Goal: Task Accomplishment & Management: Manage account settings

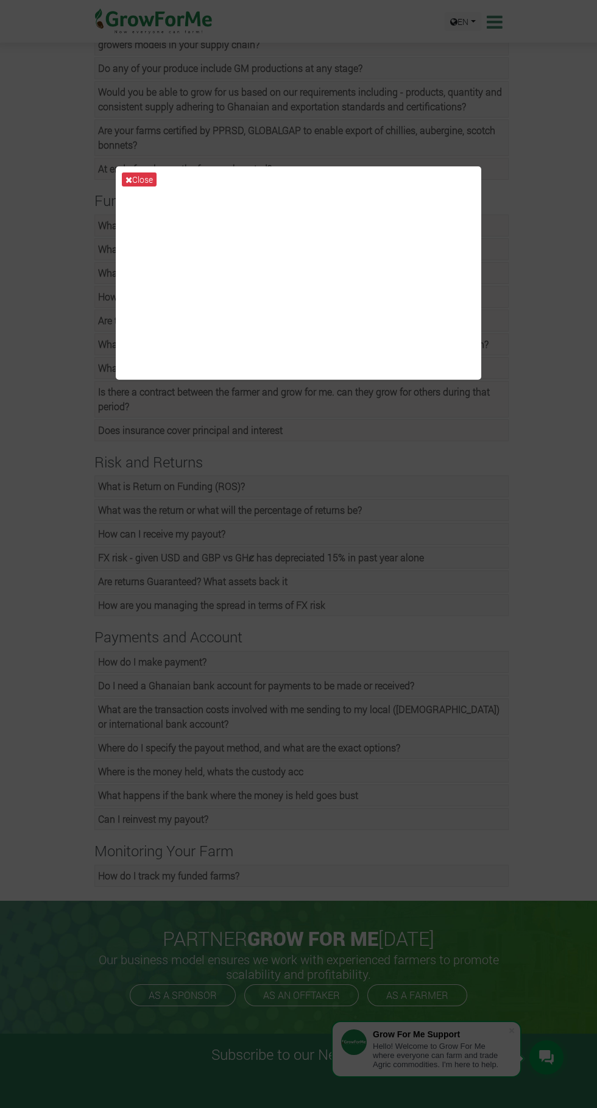
scroll to position [685, 0]
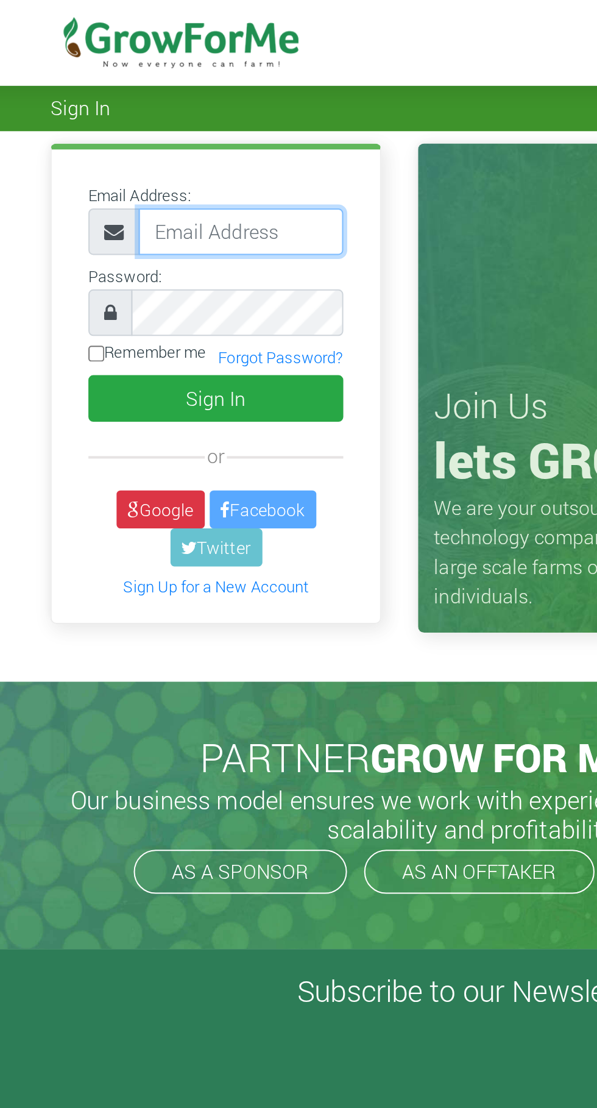
click at [178, 119] on input "email" at bounding box center [183, 115] width 102 height 23
type input "awulatuhetty@gmail.com"
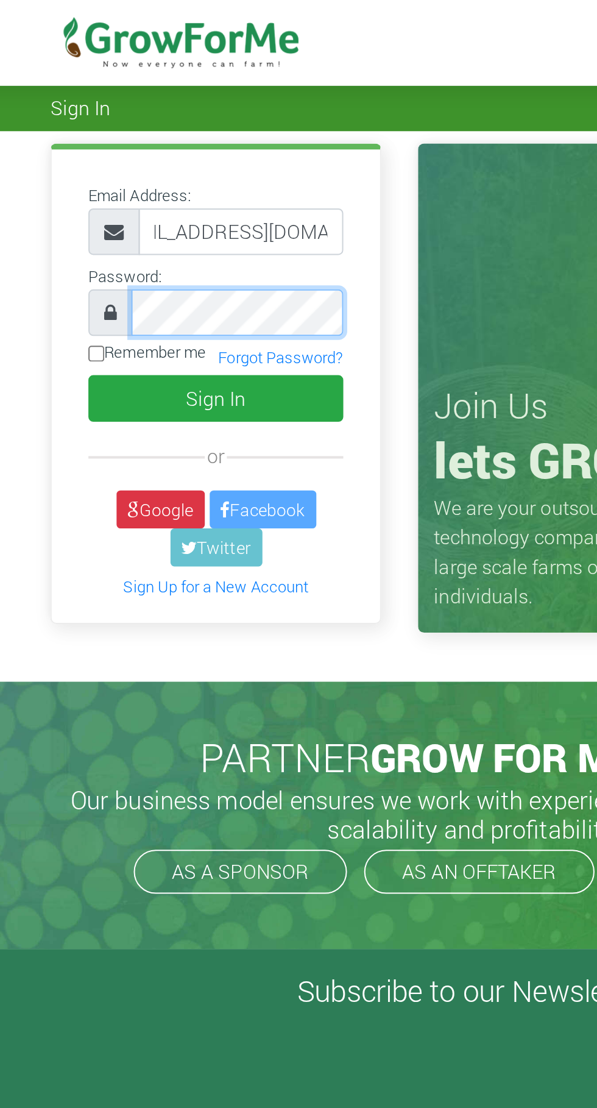
scroll to position [0, 0]
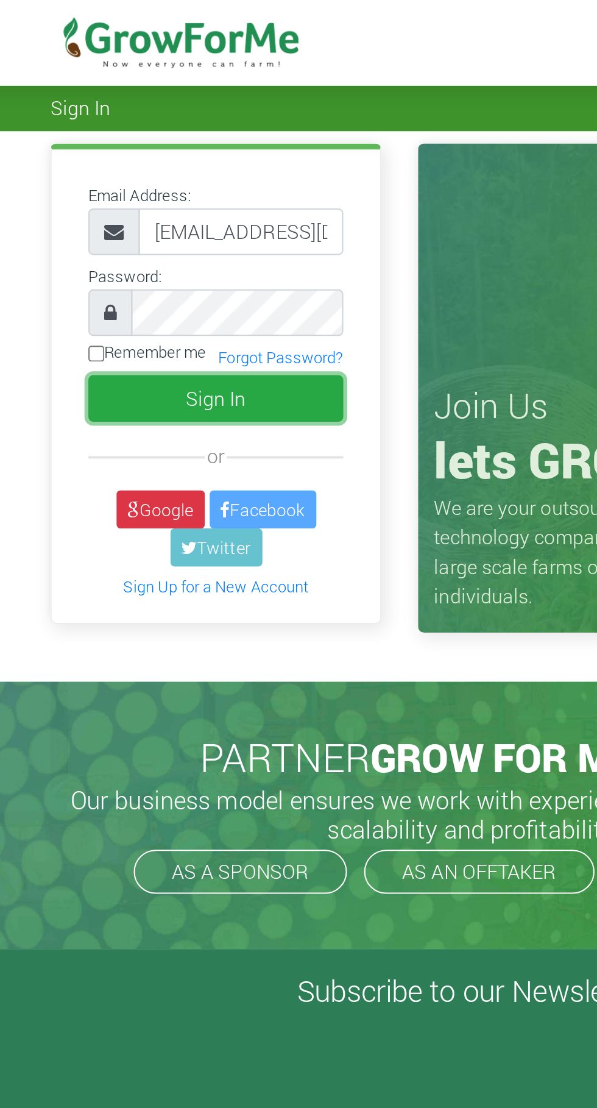
click at [178, 201] on button "Sign In" at bounding box center [170, 198] width 127 height 23
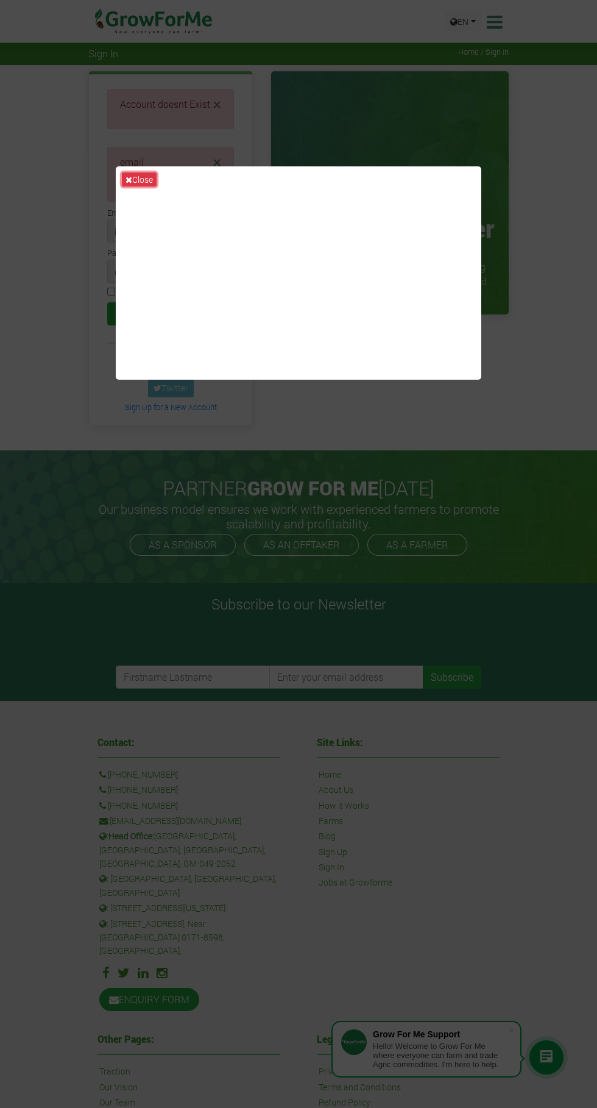
click at [129, 184] on icon at bounding box center [129, 180] width 7 height 9
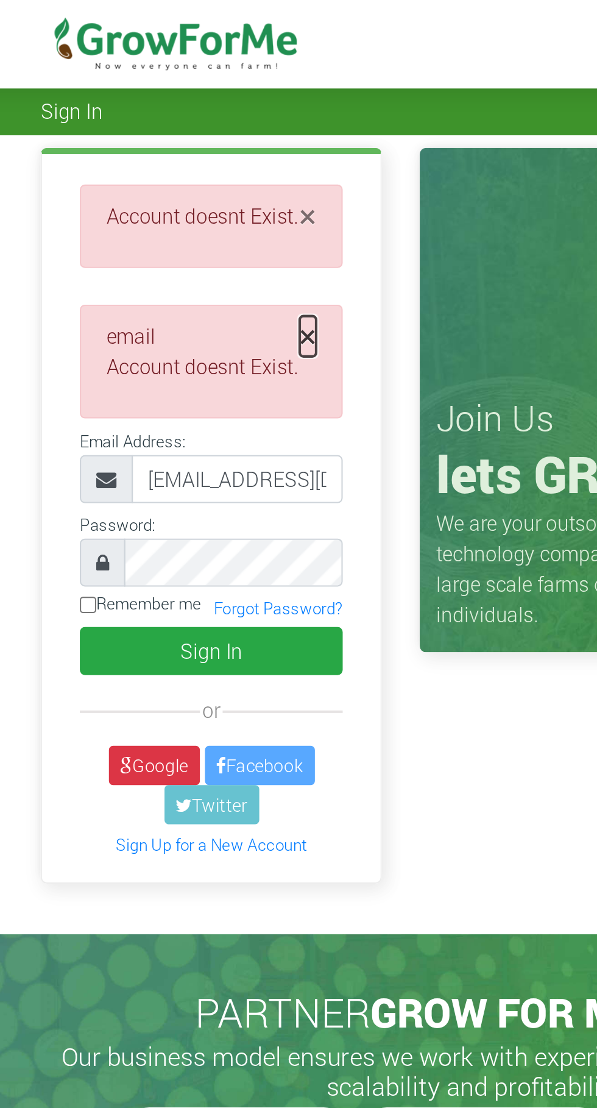
click at [218, 165] on span "×" at bounding box center [217, 162] width 8 height 20
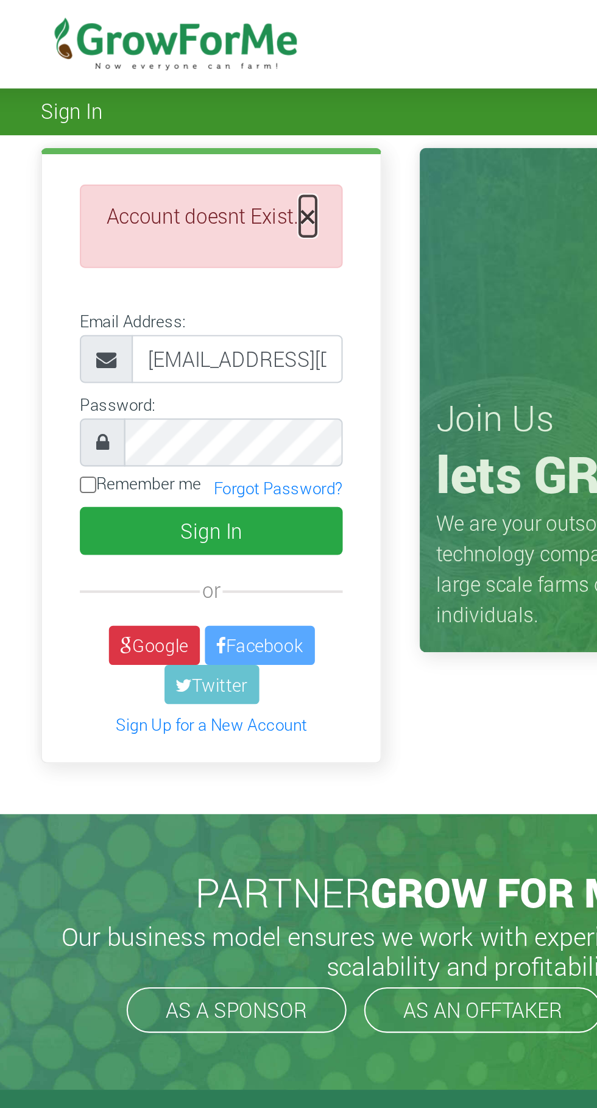
click at [219, 108] on span "×" at bounding box center [217, 104] width 8 height 20
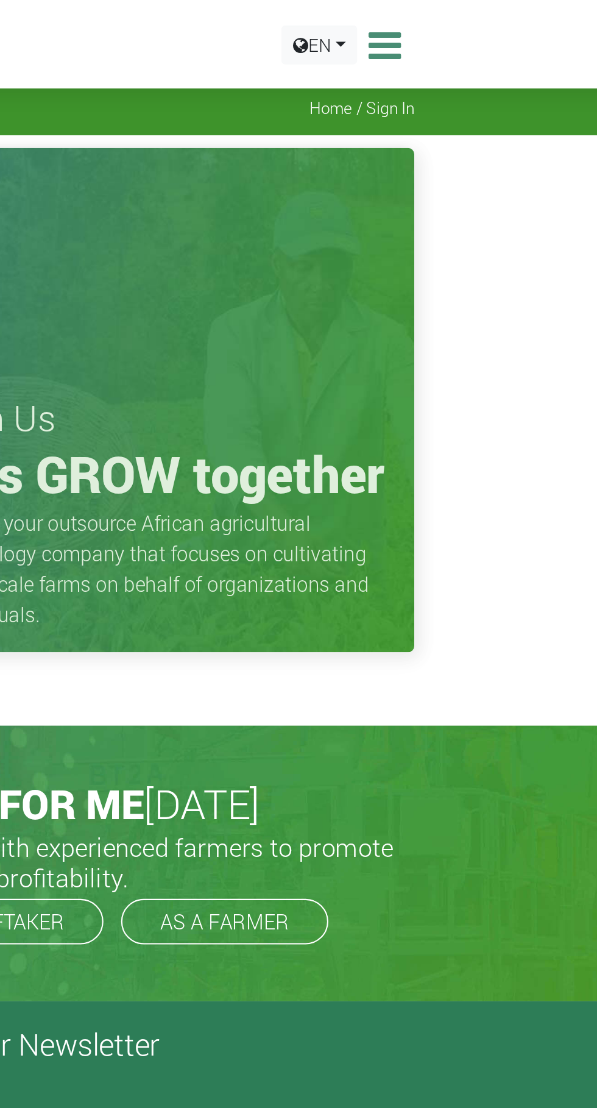
click at [502, 16] on icon at bounding box center [493, 22] width 19 height 18
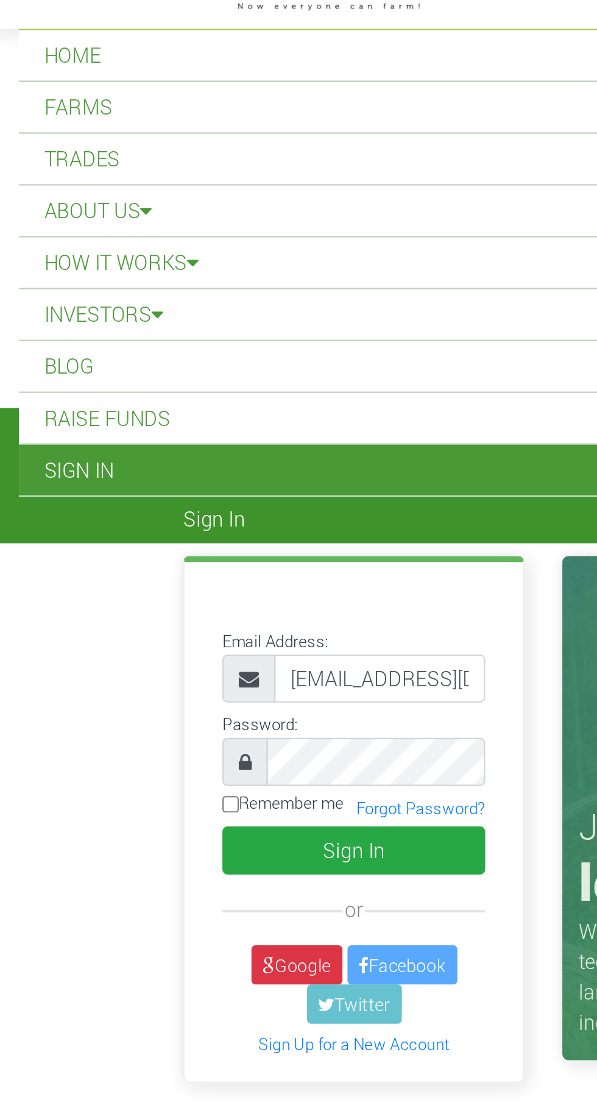
click at [120, 353] on icon at bounding box center [120, 356] width 10 height 10
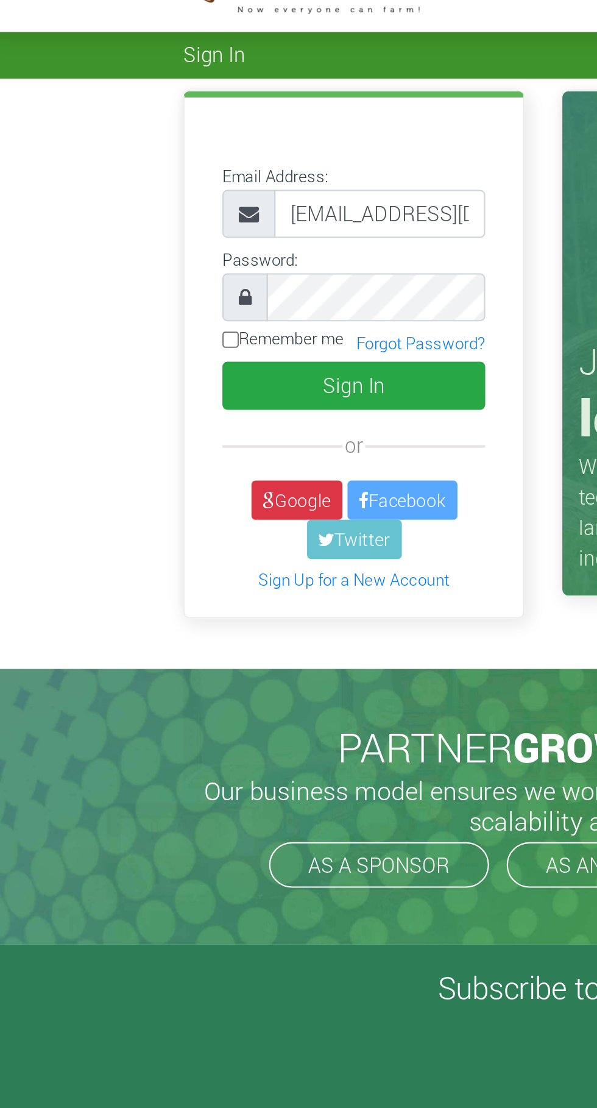
click at [121, 134] on icon at bounding box center [120, 131] width 10 height 10
click at [190, 131] on input "[EMAIL_ADDRESS][DOMAIN_NAME]" at bounding box center [183, 130] width 102 height 23
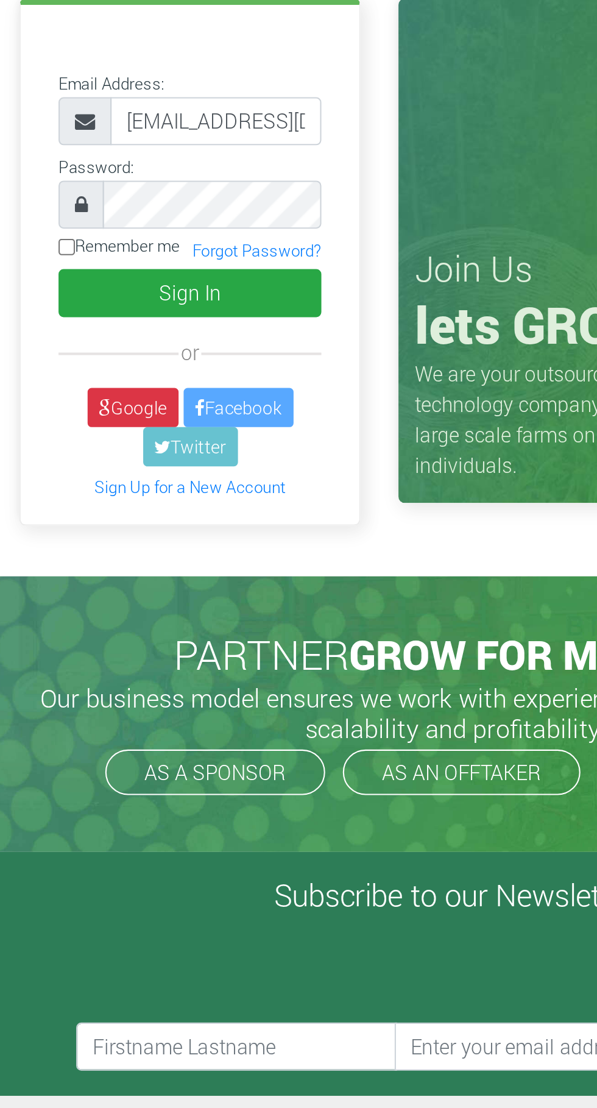
click at [184, 311] on link "Sign Up for a New Account" at bounding box center [171, 307] width 92 height 10
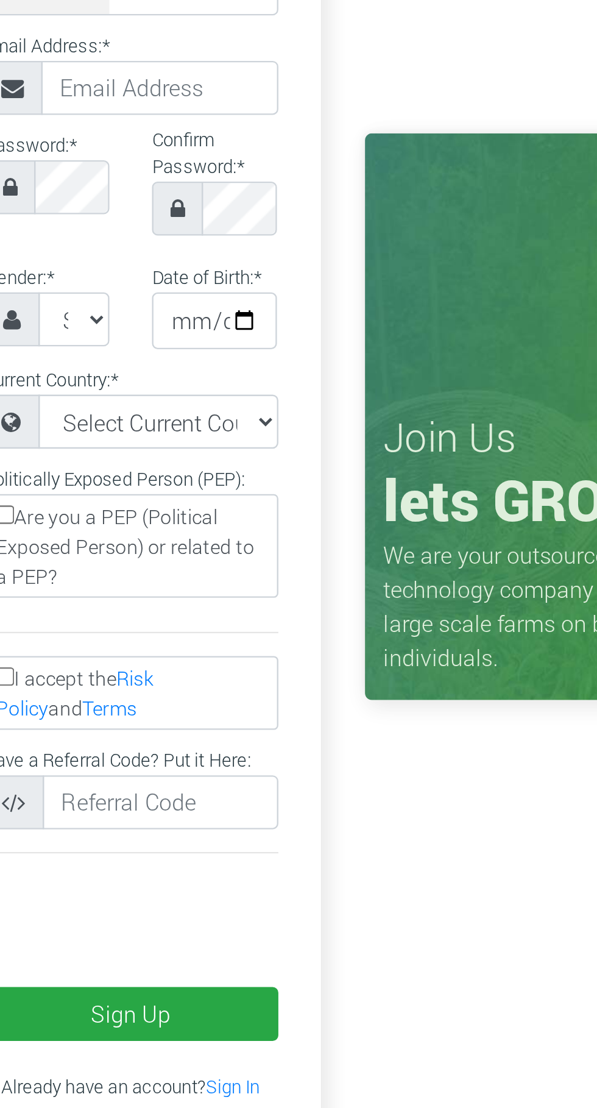
scroll to position [2, 0]
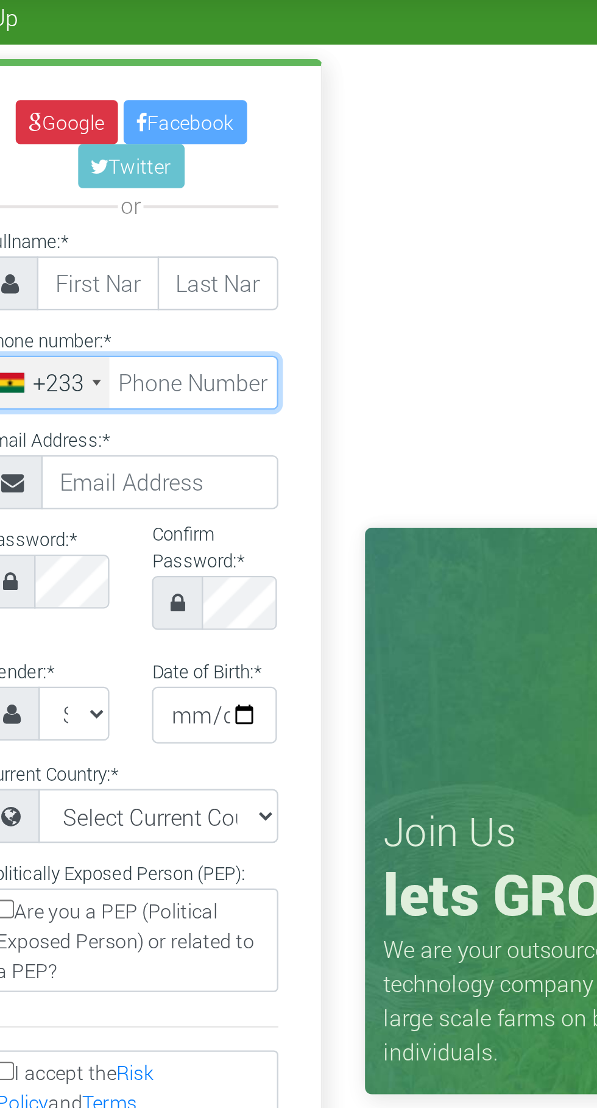
click at [198, 205] on input "tel" at bounding box center [170, 208] width 127 height 23
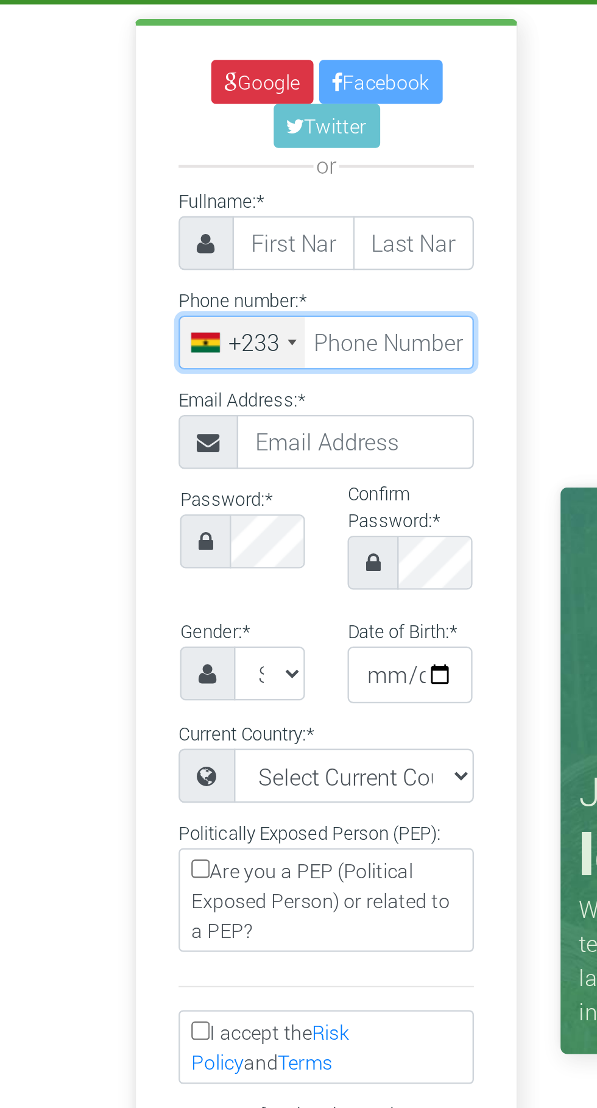
type input "0"
type input "24 628 0086"
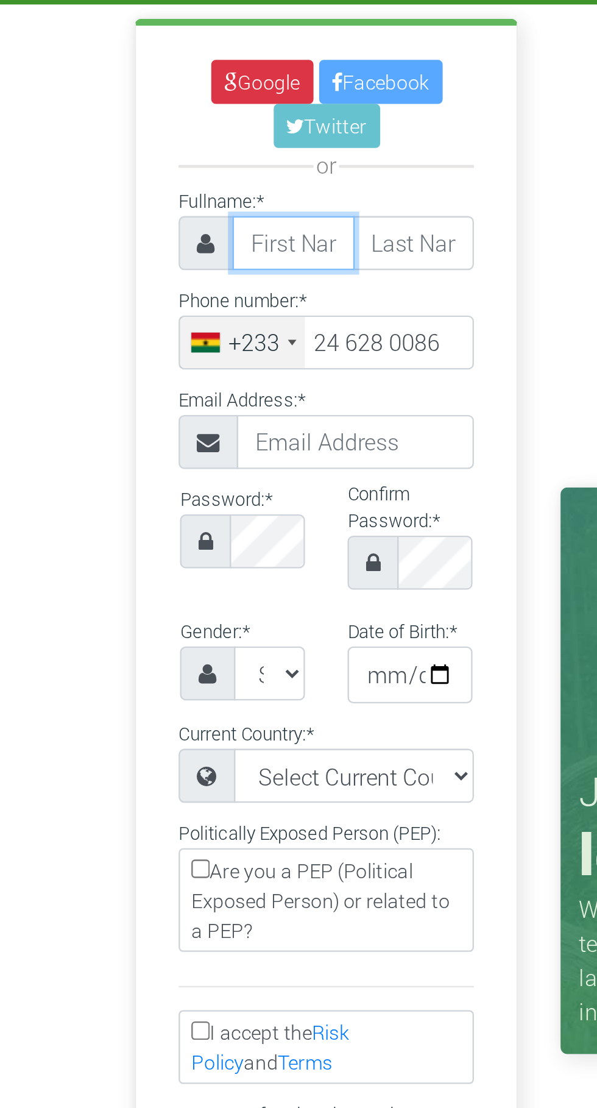
click at [163, 167] on input "text" at bounding box center [156, 165] width 52 height 23
type input "Awulatu"
click at [214, 165] on input "text" at bounding box center [208, 165] width 52 height 23
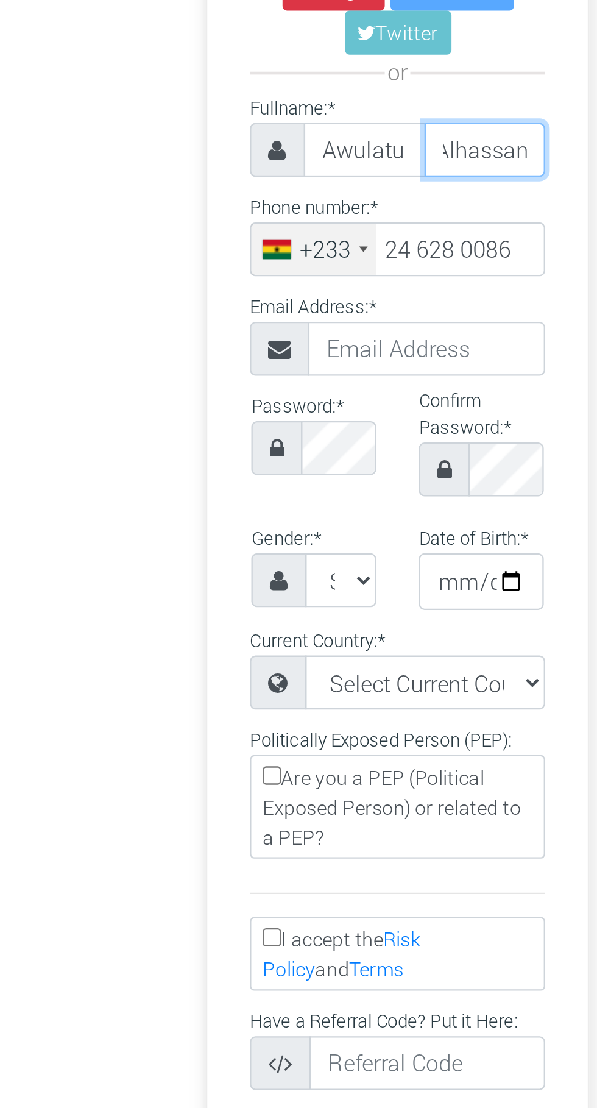
type input "Alhassan"
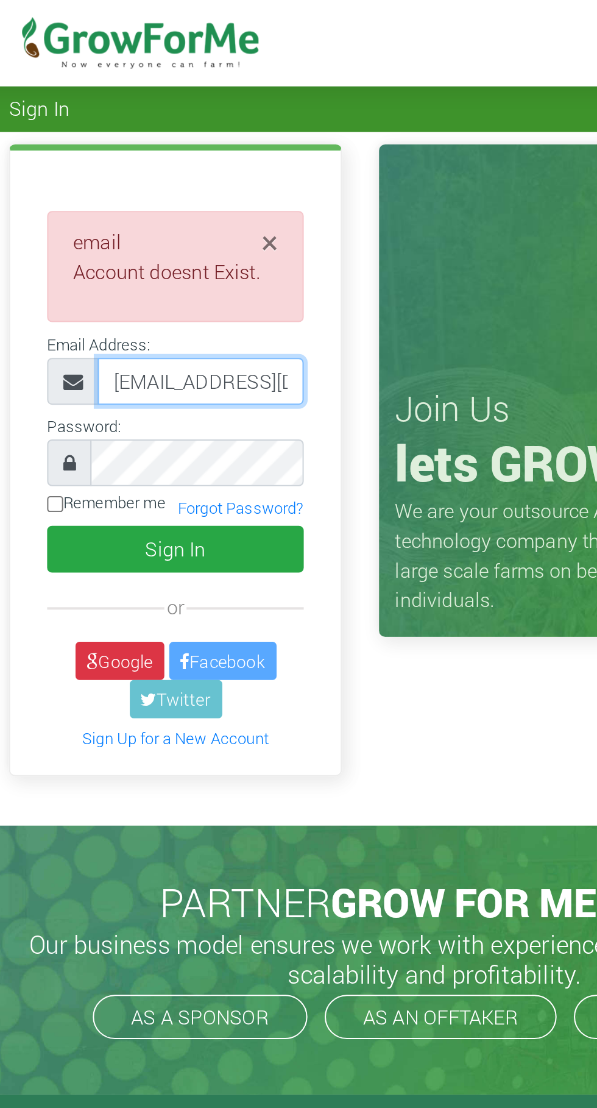
click at [176, 188] on input "[EMAIL_ADDRESS][DOMAIN_NAME]" at bounding box center [183, 188] width 102 height 23
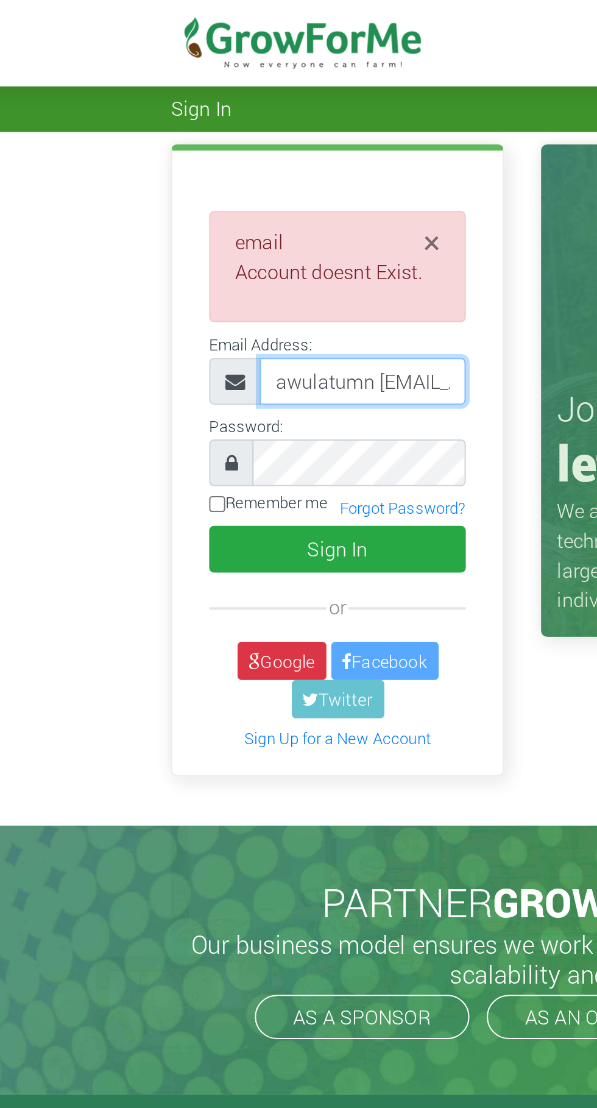
click at [218, 189] on input "awulatumn [EMAIL_ADDRESS][DOMAIN_NAME]" at bounding box center [183, 188] width 102 height 23
click at [208, 185] on input "[DOMAIN_NAME]" at bounding box center [183, 188] width 102 height 23
type input "g"
click at [177, 188] on input "email" at bounding box center [183, 188] width 102 height 23
click at [148, 193] on input "email" at bounding box center [183, 188] width 102 height 23
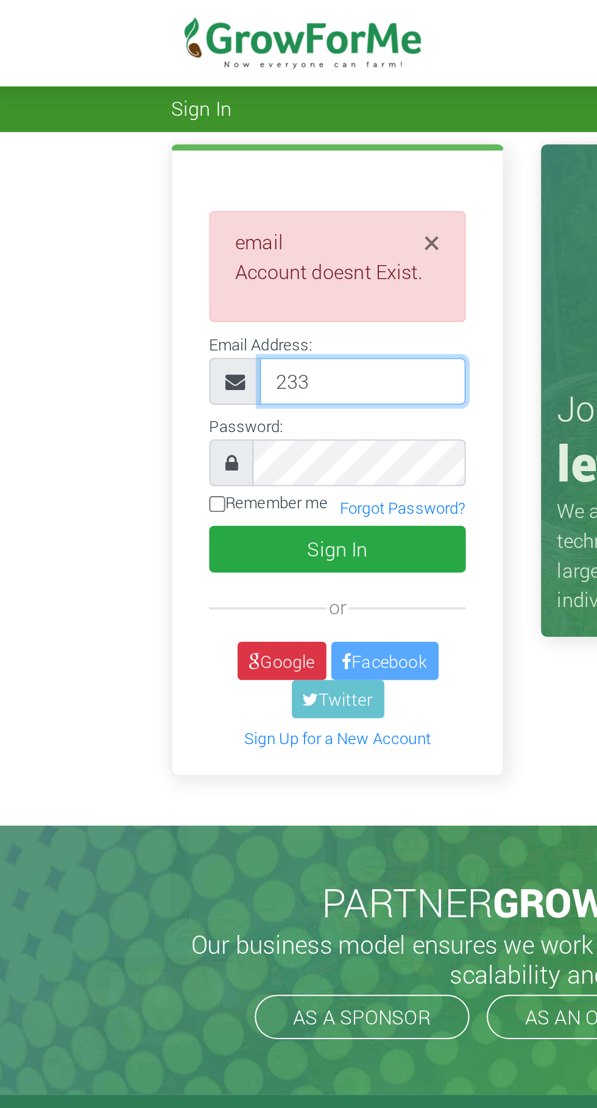
click at [183, 190] on input "233" at bounding box center [183, 188] width 102 height 23
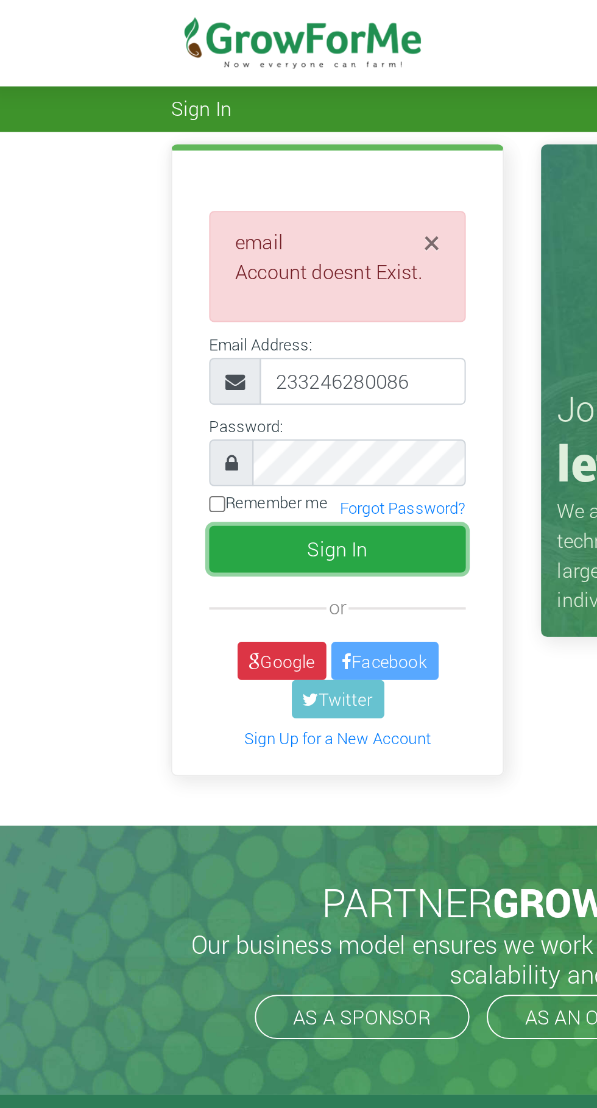
click at [179, 266] on button "Sign In" at bounding box center [170, 271] width 127 height 23
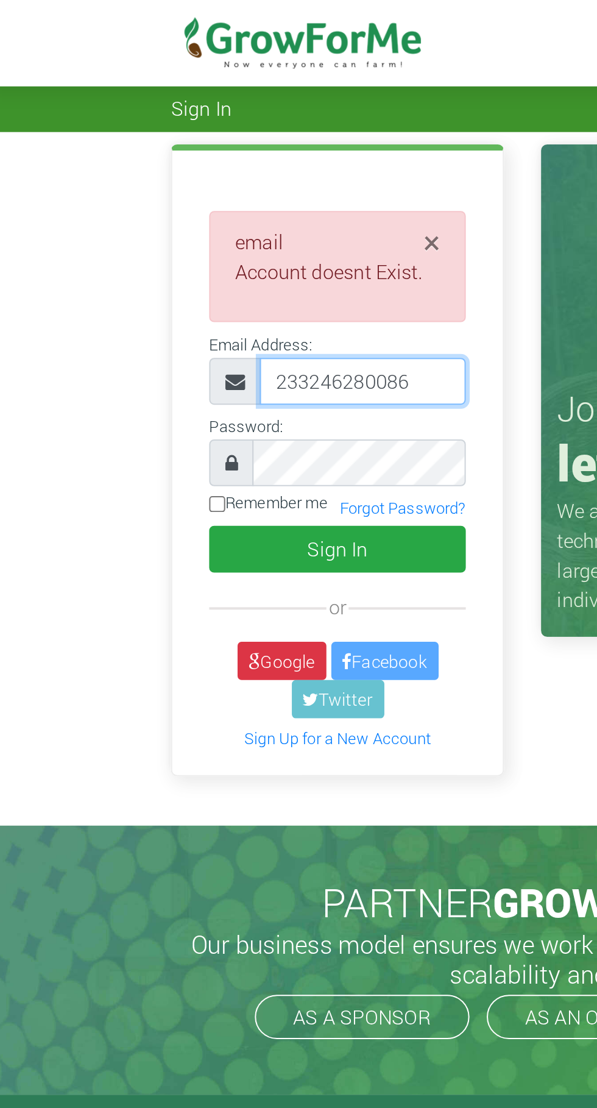
click at [216, 188] on input "233246280086" at bounding box center [183, 188] width 102 height 23
click at [219, 190] on input "233246280086@" at bounding box center [183, 188] width 102 height 23
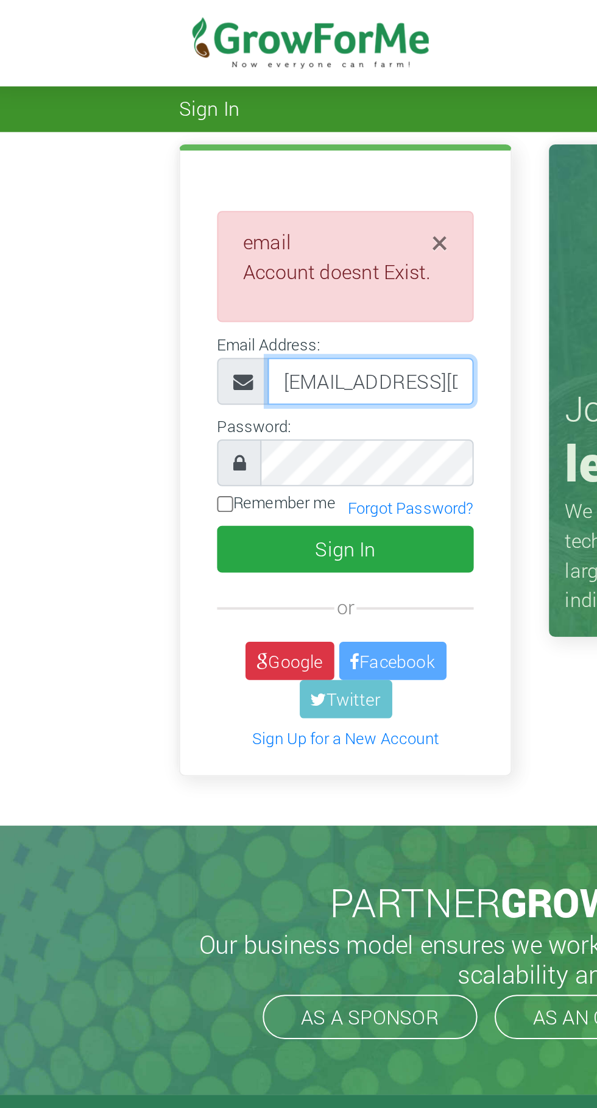
type input "233246280086@growforme.com"
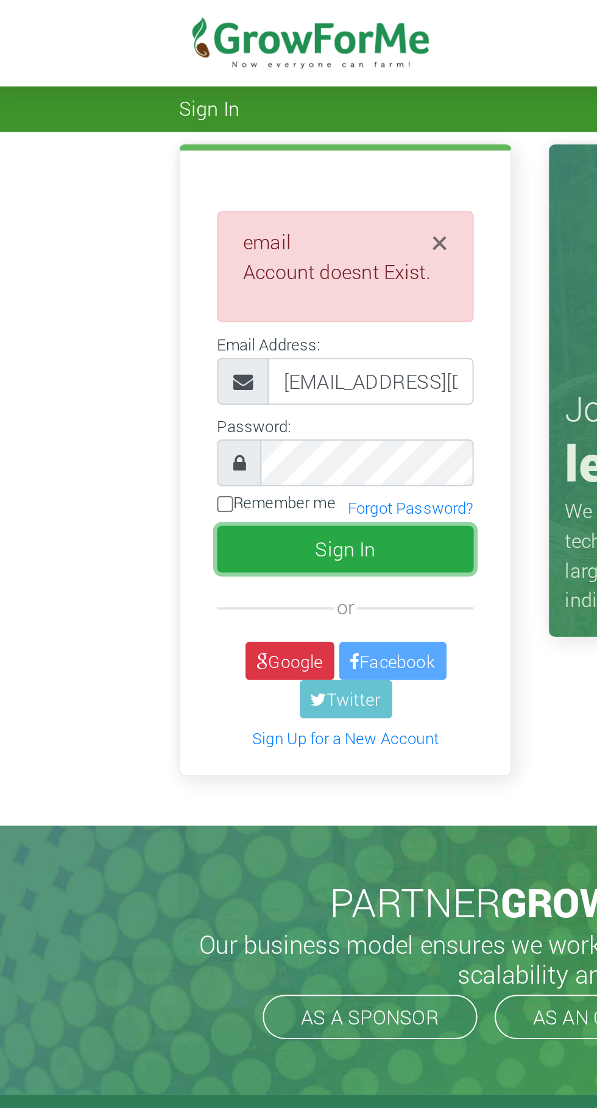
click at [165, 269] on button "Sign In" at bounding box center [170, 271] width 127 height 23
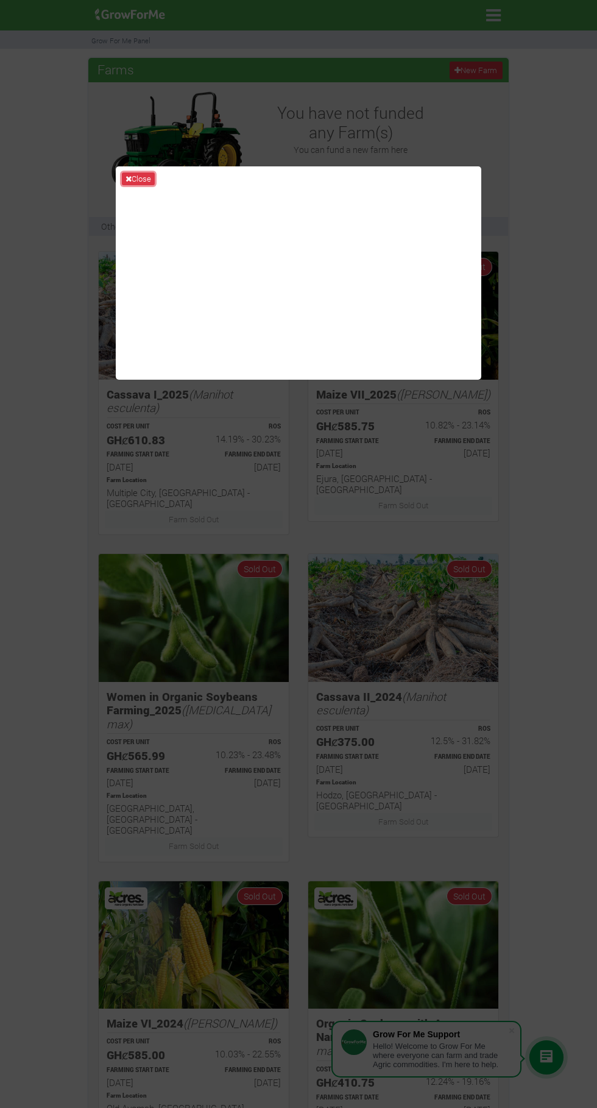
click at [132, 183] on icon at bounding box center [129, 179] width 6 height 8
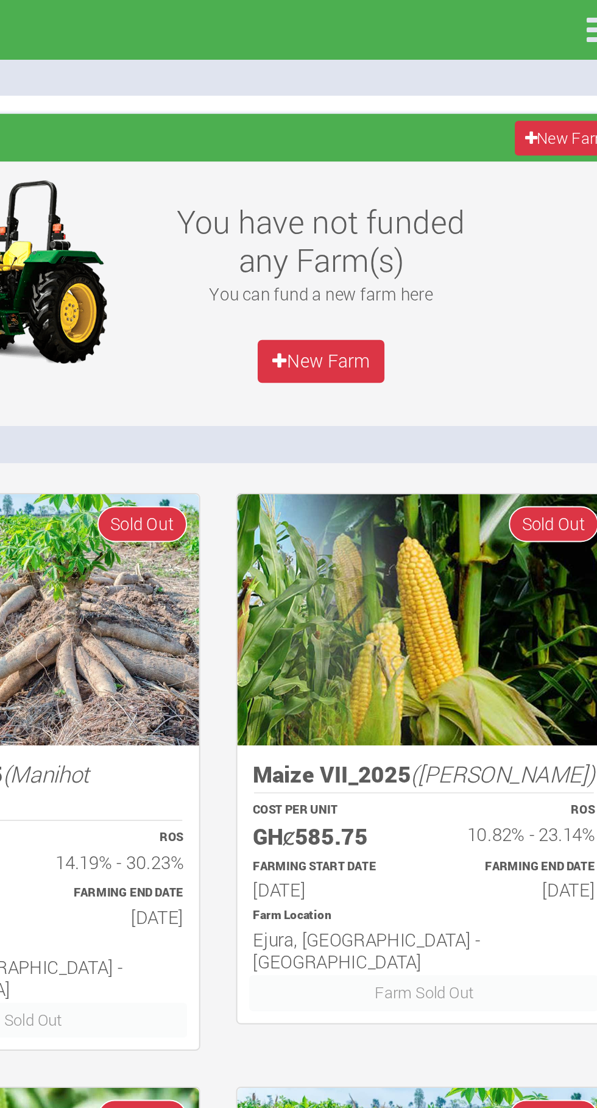
click at [463, 424] on h6 "10.82% - 23.14%" at bounding box center [453, 424] width 76 height 11
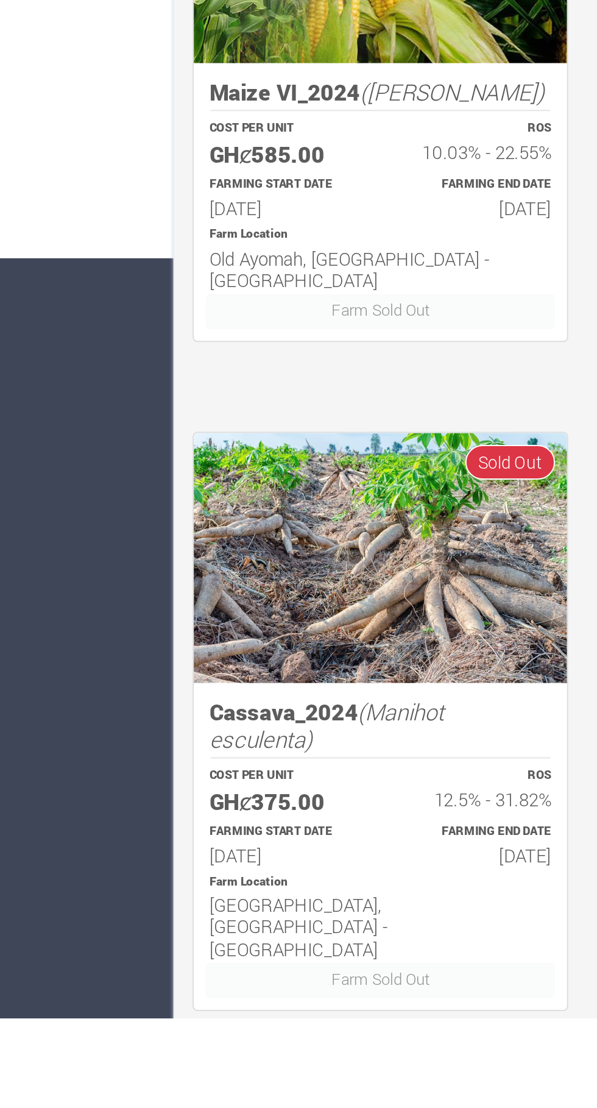
scroll to position [557, 0]
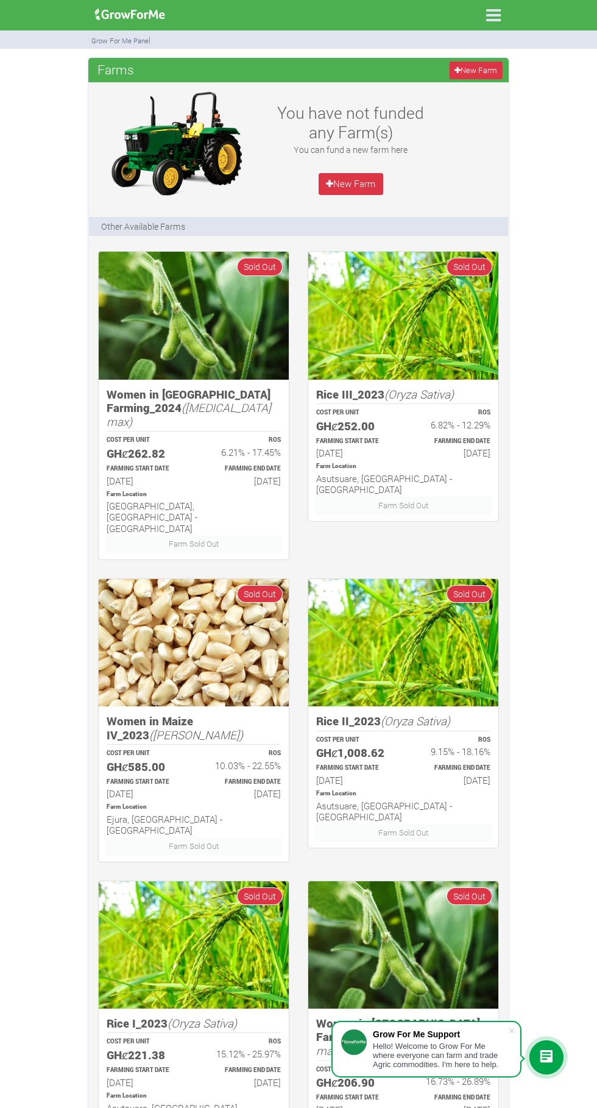
click at [497, 18] on icon at bounding box center [494, 15] width 26 height 26
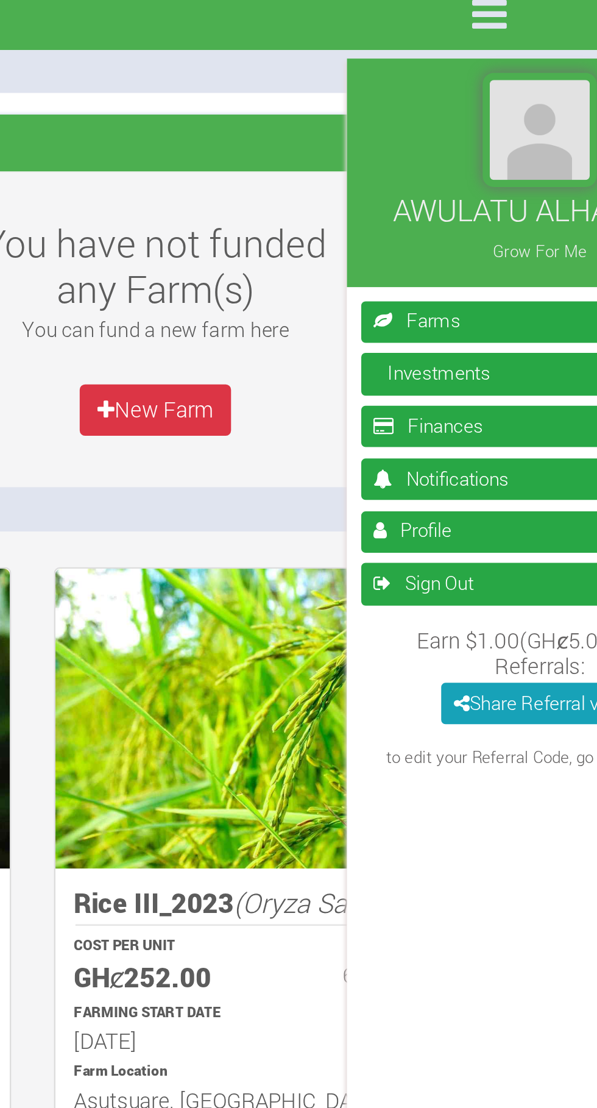
scroll to position [4, 0]
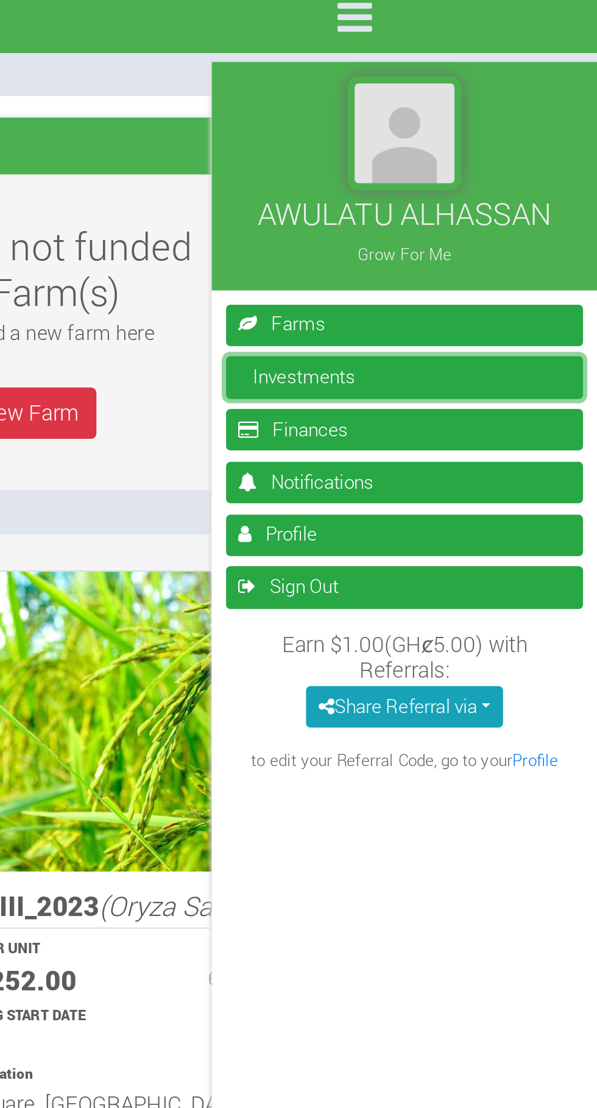
click at [493, 165] on link "Investments" at bounding box center [515, 165] width 152 height 18
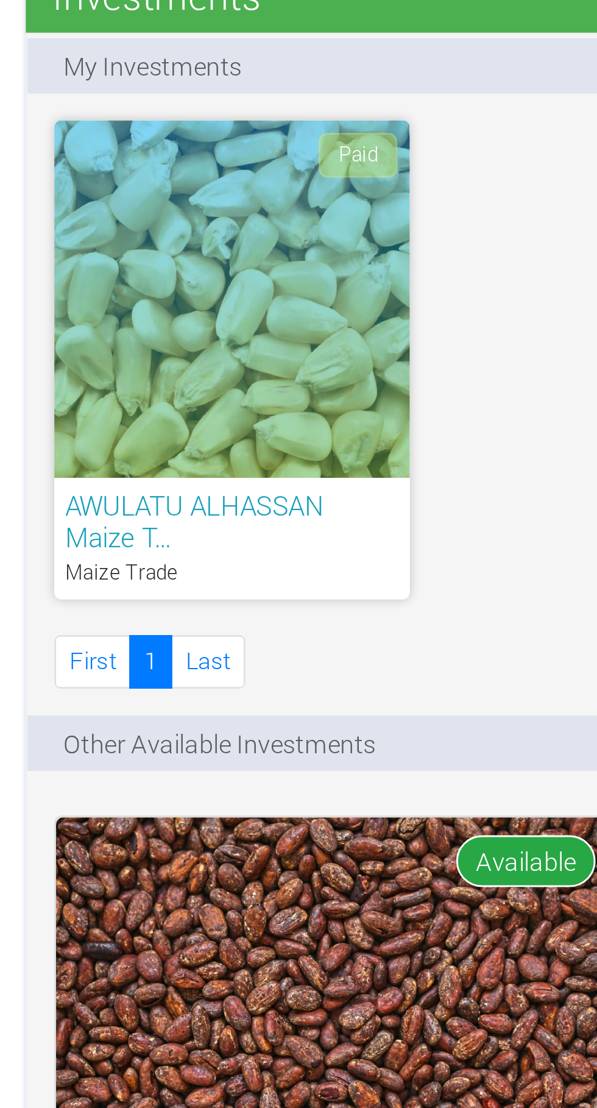
click at [174, 190] on div "Paid" at bounding box center [158, 173] width 121 height 122
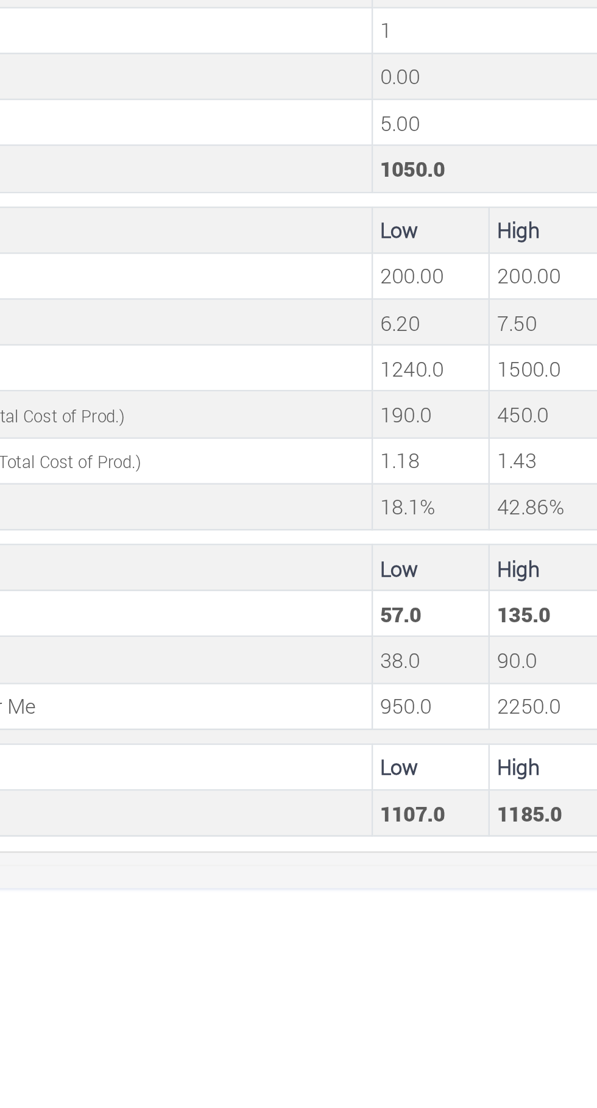
click at [445, 913] on div "AWULATU ALHASSAN Grow For Me" at bounding box center [298, 554] width 597 height 1108
